Goal: Task Accomplishment & Management: Use online tool/utility

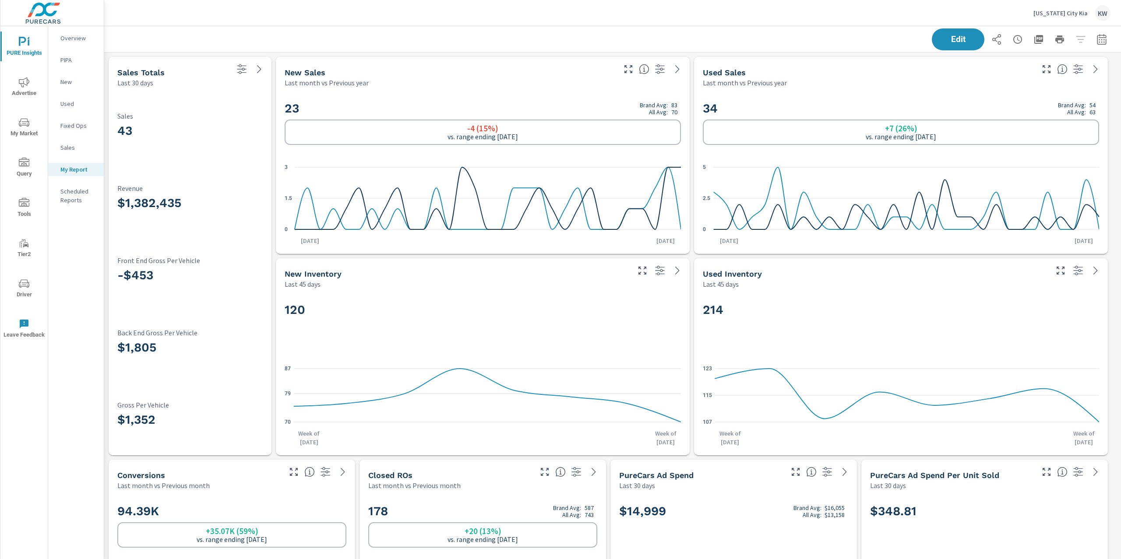
scroll to position [5866, 1027]
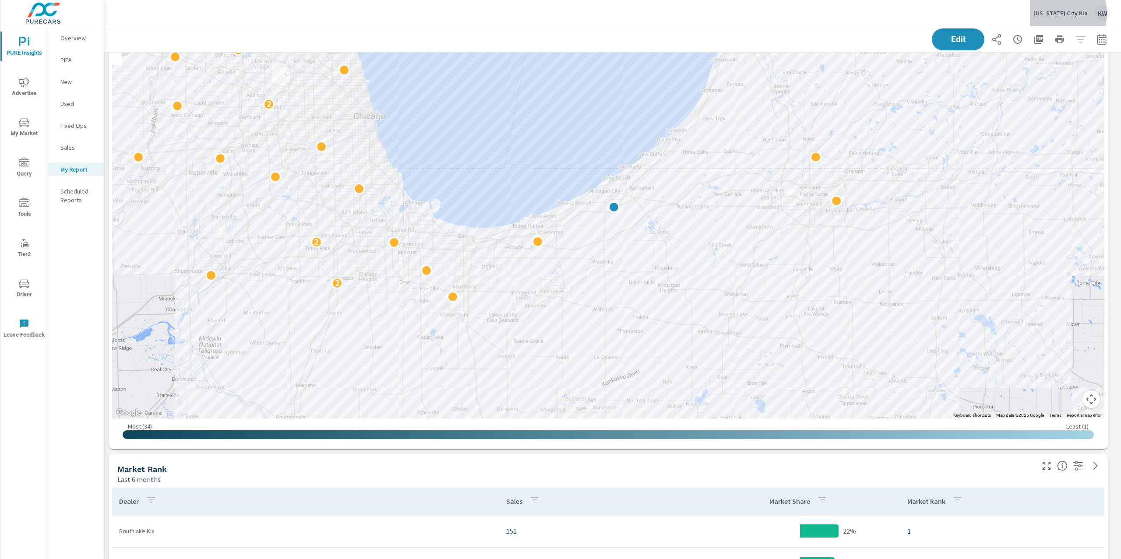
click at [1062, 14] on p "Michigan City Kia" at bounding box center [1061, 13] width 54 height 8
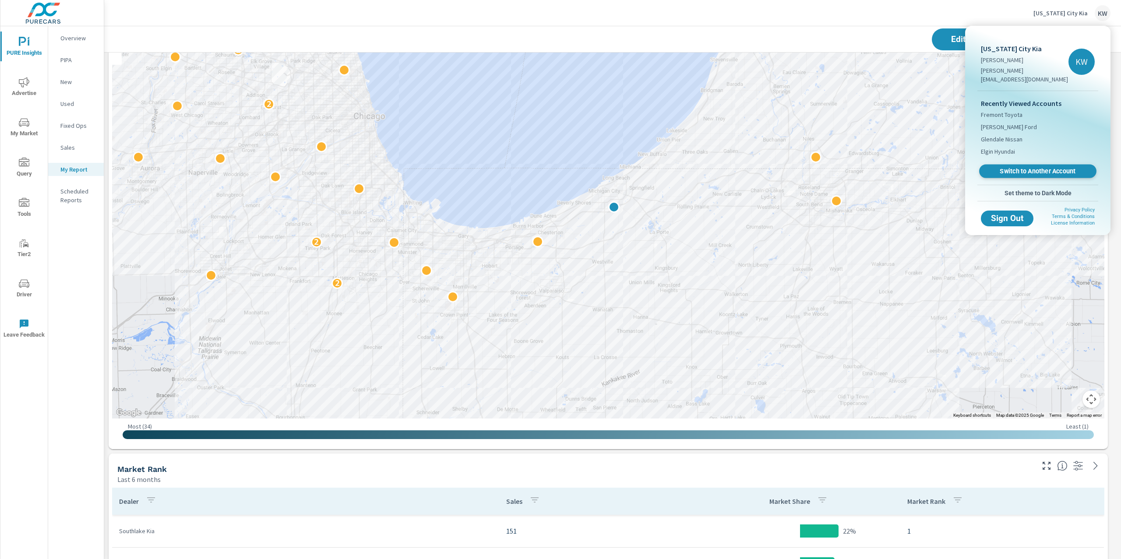
click at [1018, 167] on span "Switch to Another Account" at bounding box center [1037, 171] width 107 height 8
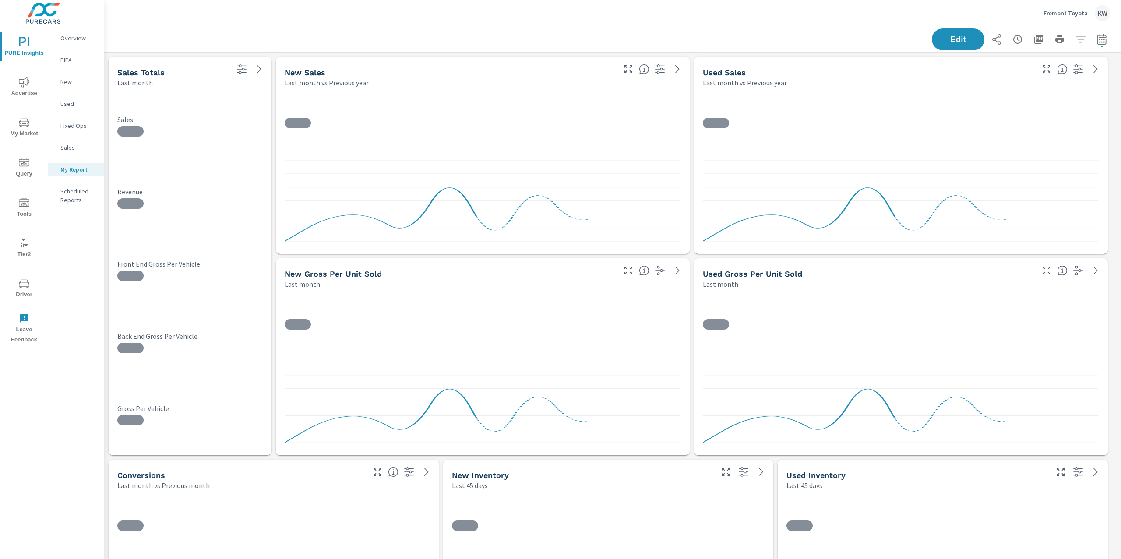
scroll to position [4354, 1027]
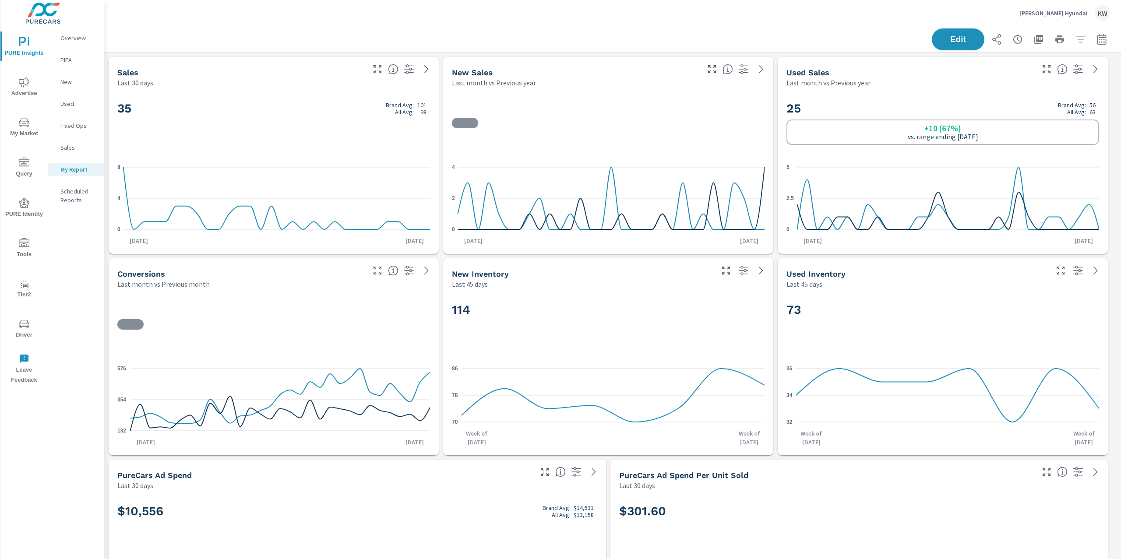
scroll to position [99, 0]
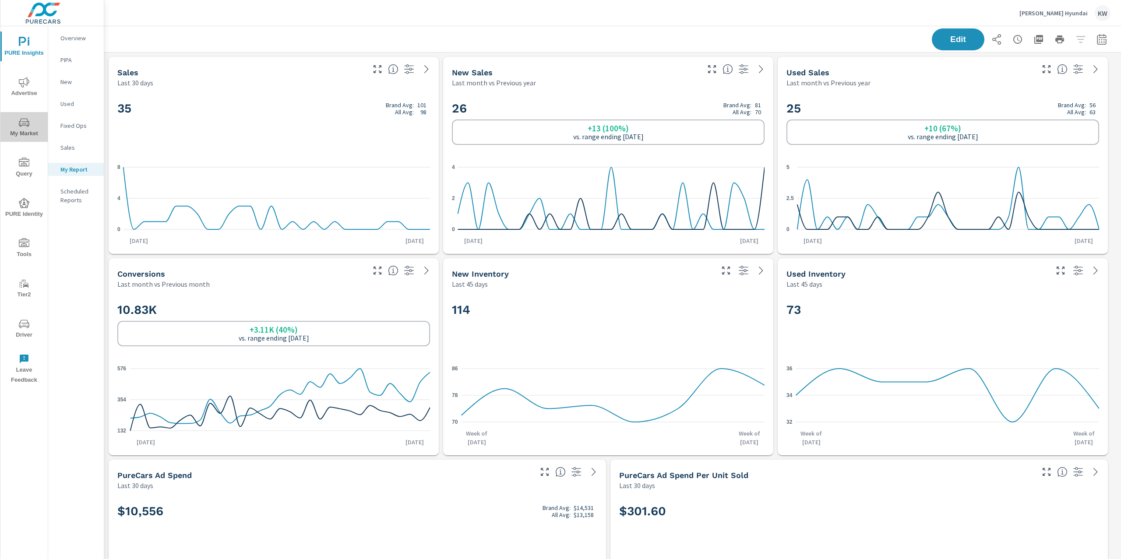
click at [20, 126] on icon "nav menu" at bounding box center [24, 122] width 11 height 8
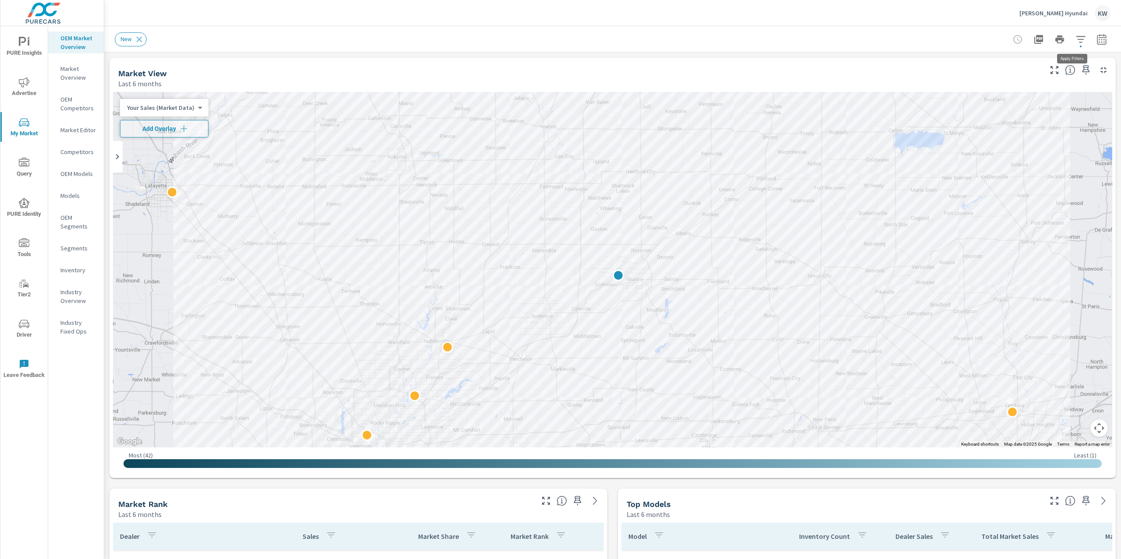
click at [1076, 40] on icon "button" at bounding box center [1081, 39] width 11 height 11
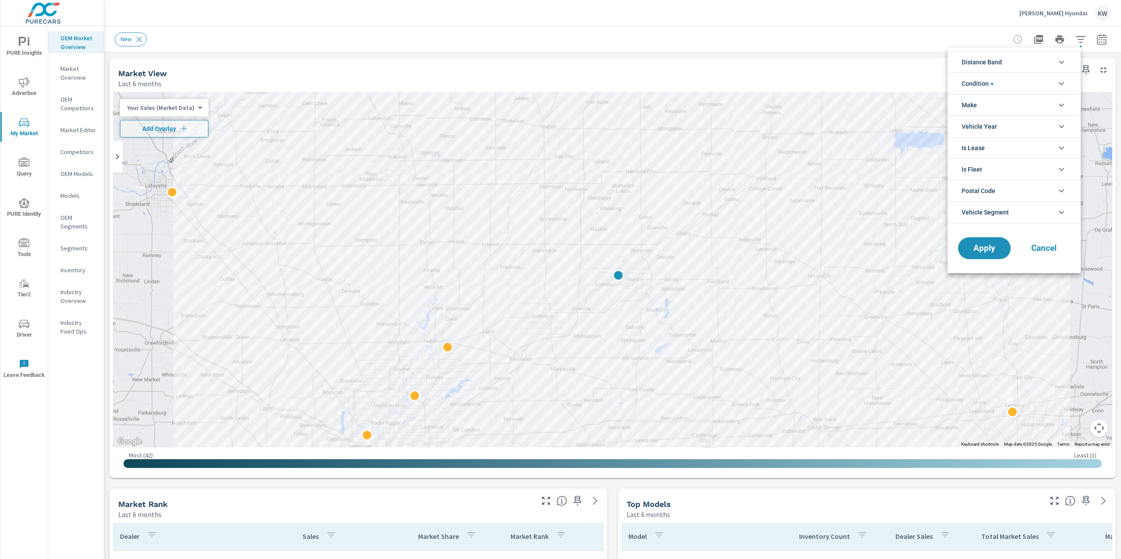
click at [1067, 60] on li "Distance Band" at bounding box center [1014, 61] width 133 height 21
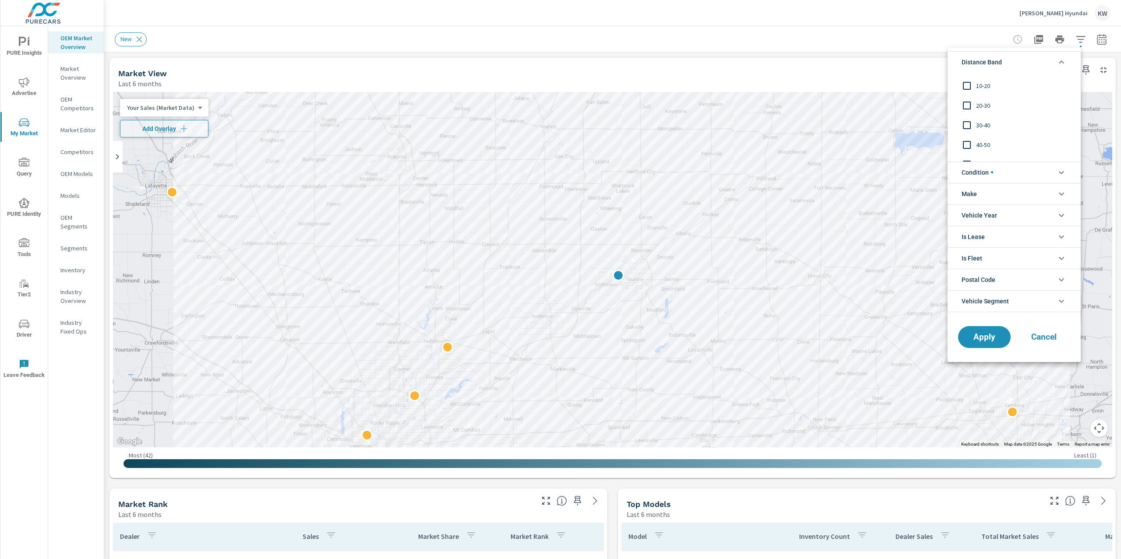
scroll to position [19, 0]
click at [968, 124] on input "filter options" at bounding box center [967, 122] width 18 height 18
click at [1042, 337] on span "Cancel" at bounding box center [1044, 337] width 35 height 8
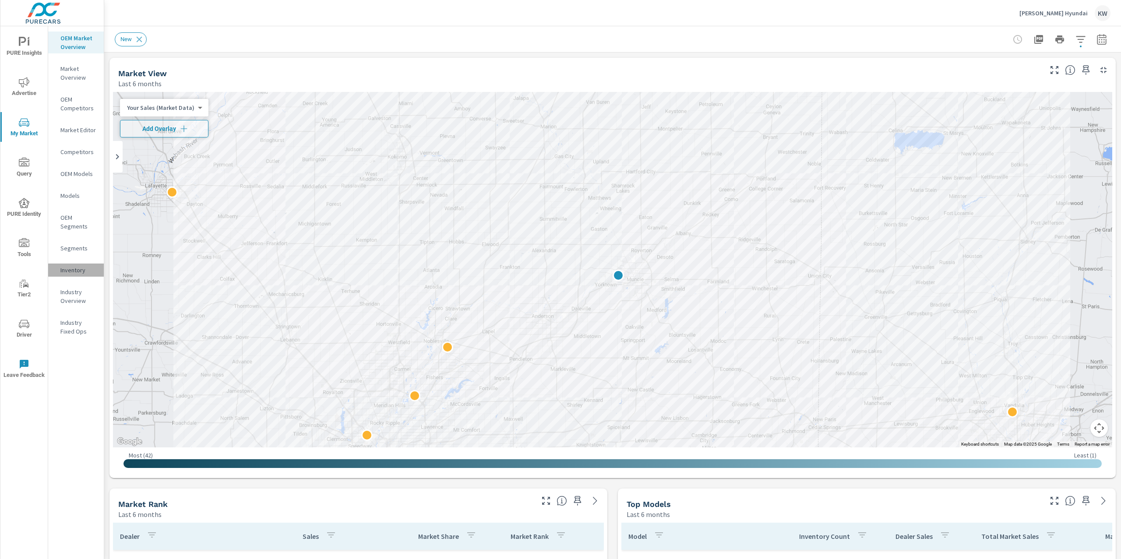
click at [78, 269] on p "Inventory" at bounding box center [78, 270] width 36 height 9
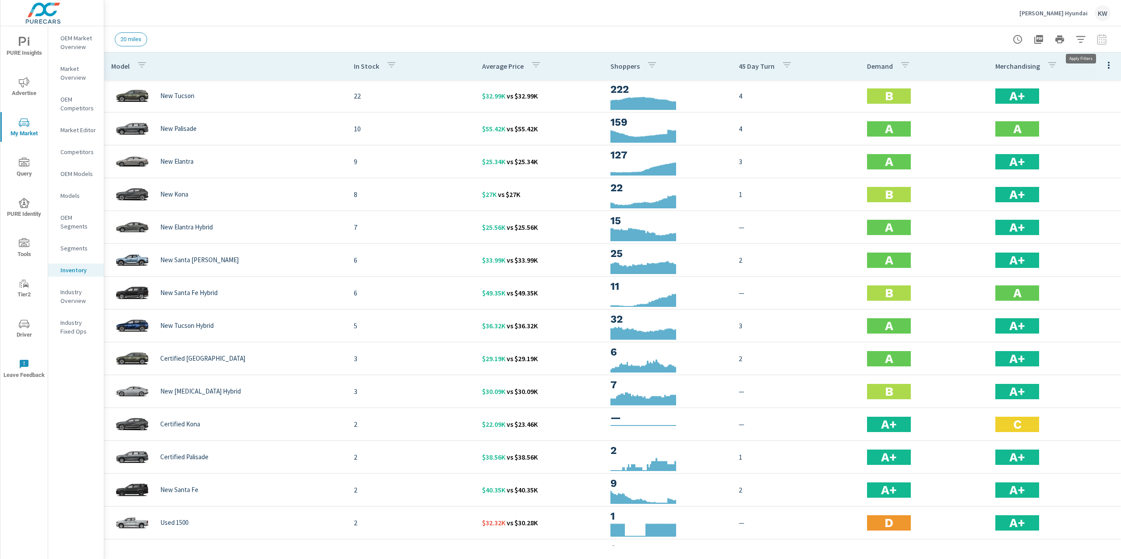
click at [1081, 41] on icon "button" at bounding box center [1081, 39] width 11 height 11
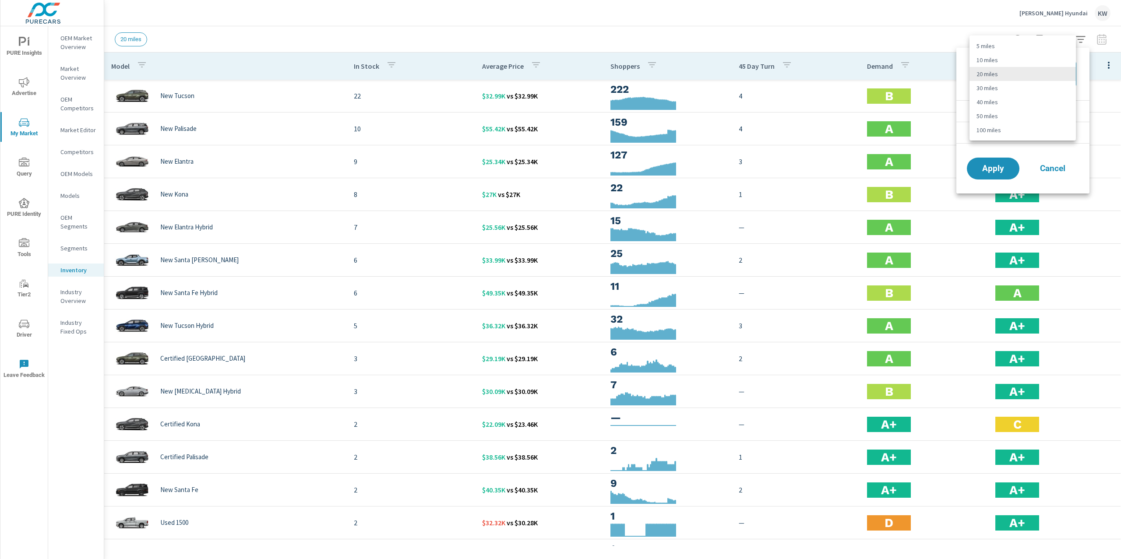
click at [1056, 76] on body "PURE Insights Advertise My Market Query PURE Identity Tools Tier2 Driver Leave …" at bounding box center [560, 279] width 1121 height 559
click at [1038, 102] on li "40 miles" at bounding box center [1023, 102] width 106 height 14
type Distance "40"
click at [1058, 112] on li "Condition" at bounding box center [1023, 110] width 133 height 21
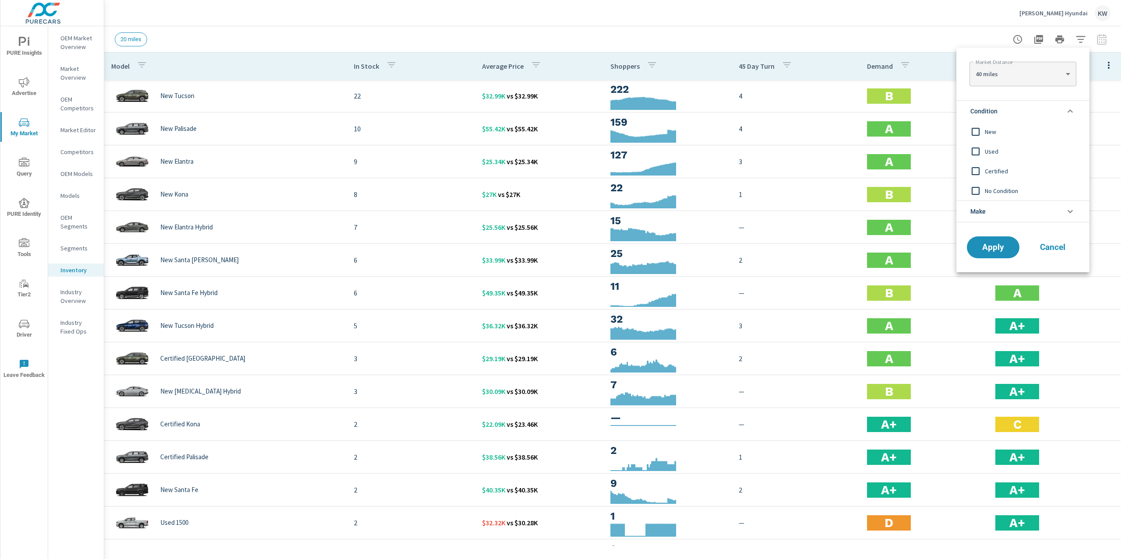
click at [975, 131] on input "filter options" at bounding box center [976, 132] width 18 height 18
click at [991, 250] on span "Apply" at bounding box center [993, 248] width 36 height 8
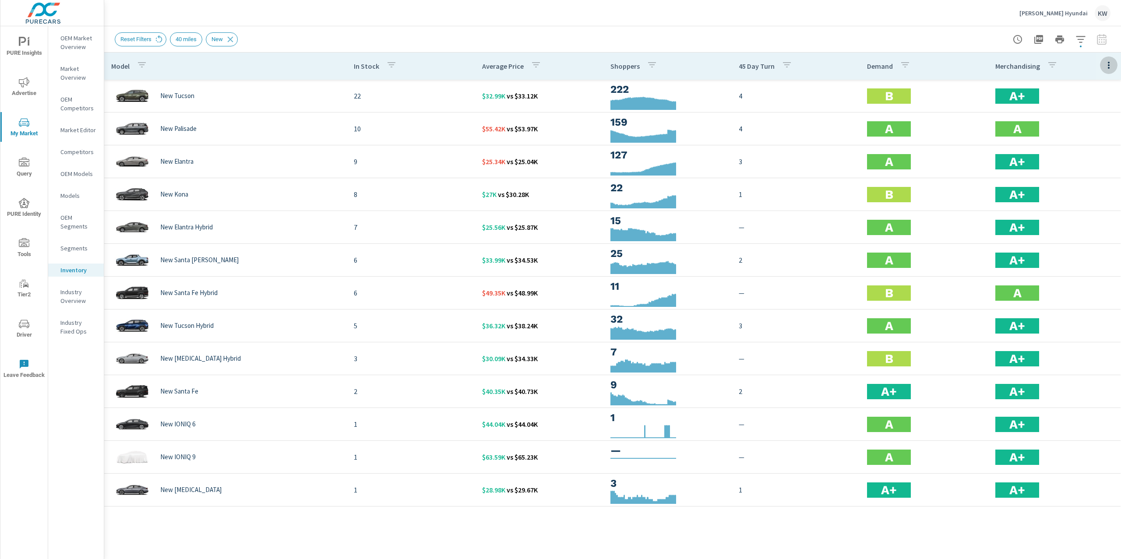
click at [1109, 67] on icon "button" at bounding box center [1109, 65] width 2 height 7
